Goal: Task Accomplishment & Management: Use online tool/utility

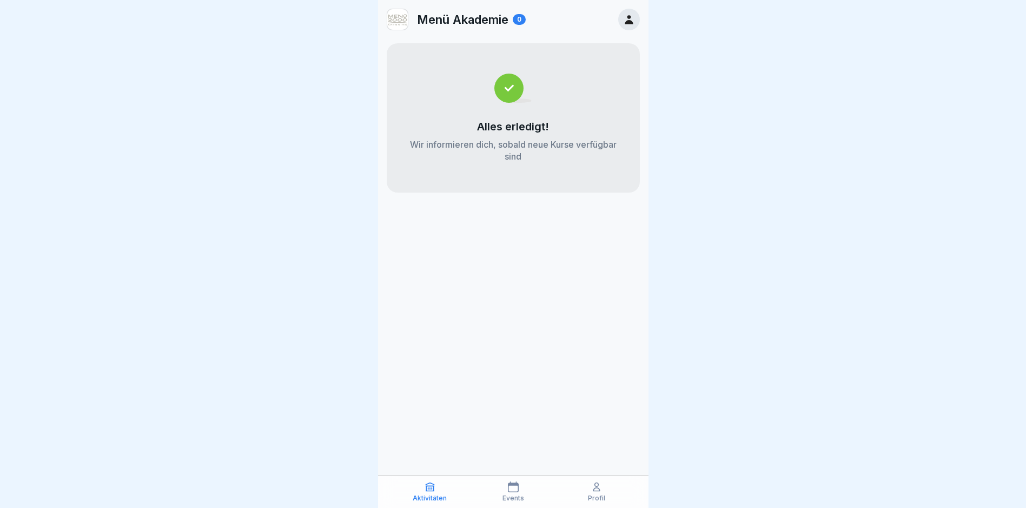
click at [598, 488] on icon at bounding box center [596, 486] width 11 height 11
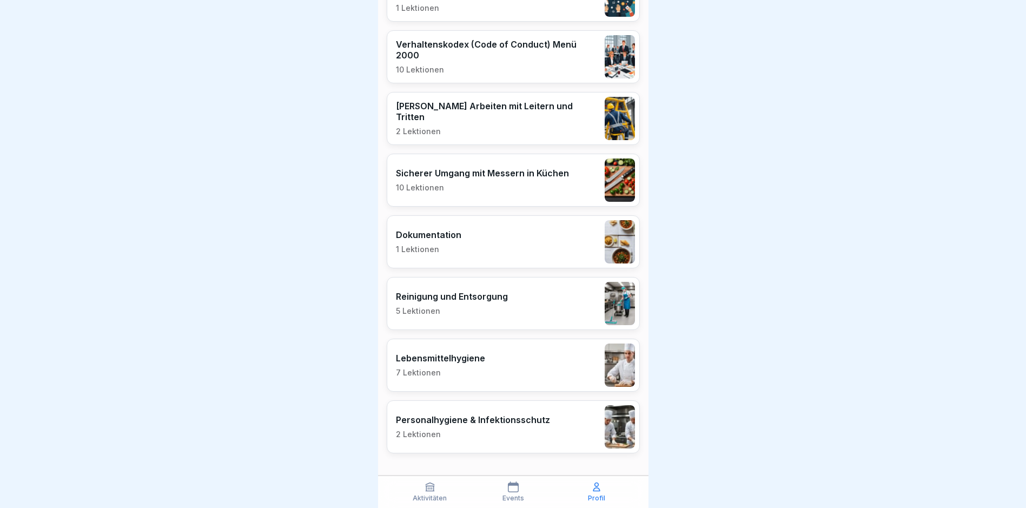
scroll to position [8, 0]
click at [452, 415] on p "Personalhygiene & Infektionsschutz" at bounding box center [473, 419] width 154 height 11
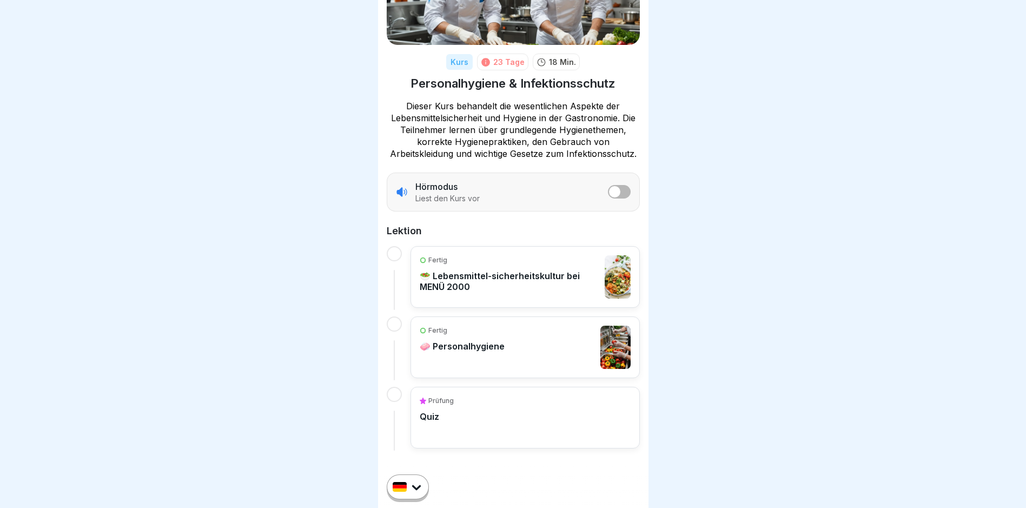
scroll to position [8, 0]
click at [464, 359] on div "Fertig 🧼 Personalhygiene" at bounding box center [462, 347] width 85 height 43
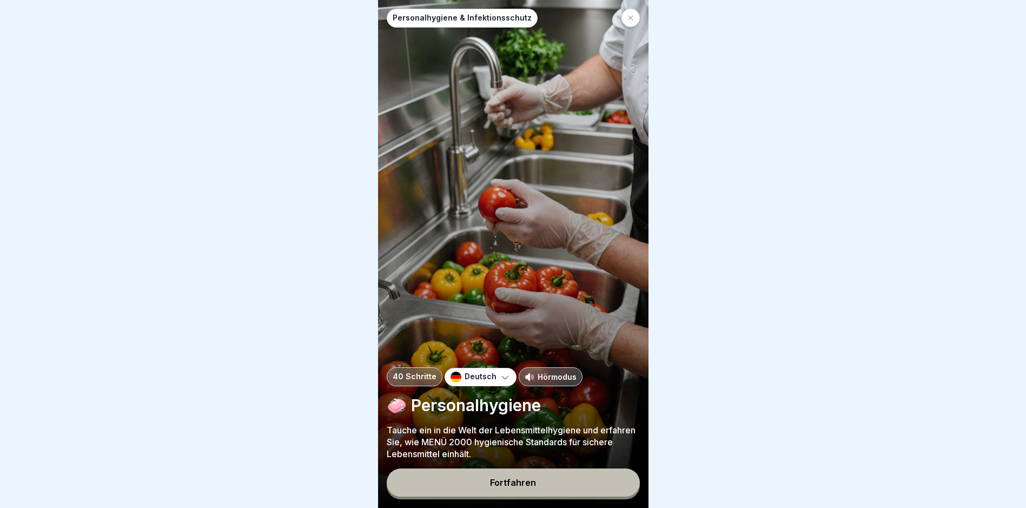
click at [518, 487] on div "Fortfahren" at bounding box center [513, 483] width 46 height 10
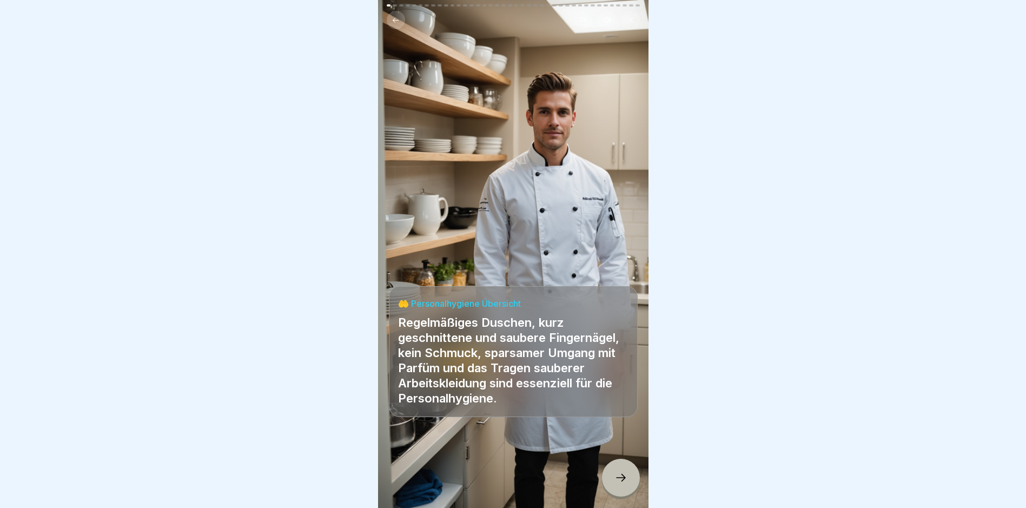
click at [619, 497] on div at bounding box center [621, 478] width 38 height 38
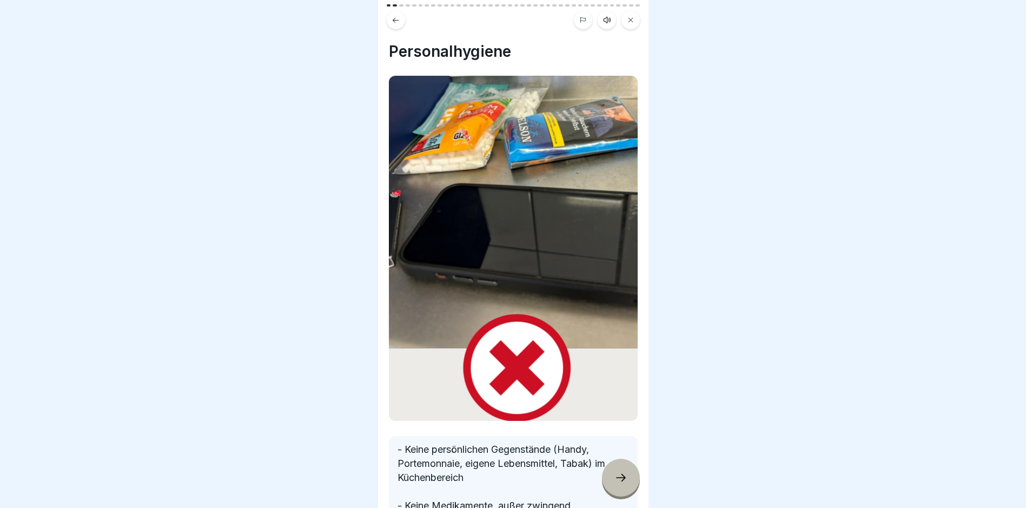
click at [619, 492] on div at bounding box center [621, 478] width 38 height 38
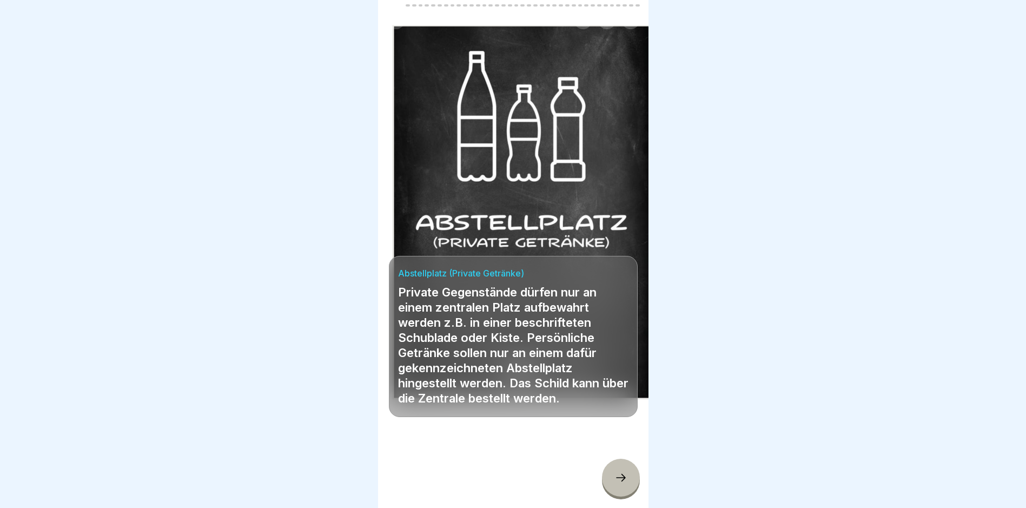
click at [619, 492] on div at bounding box center [621, 478] width 38 height 38
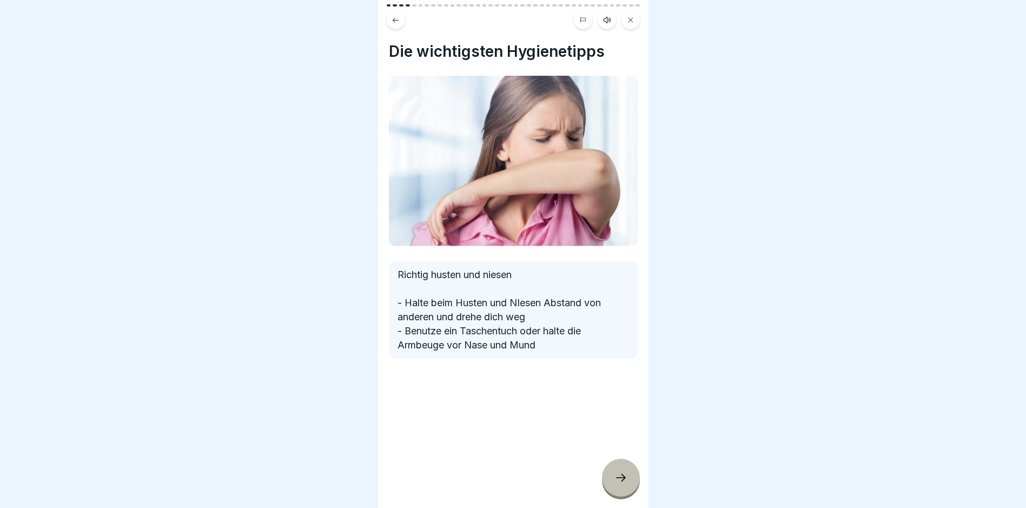
click at [619, 492] on div at bounding box center [621, 478] width 38 height 38
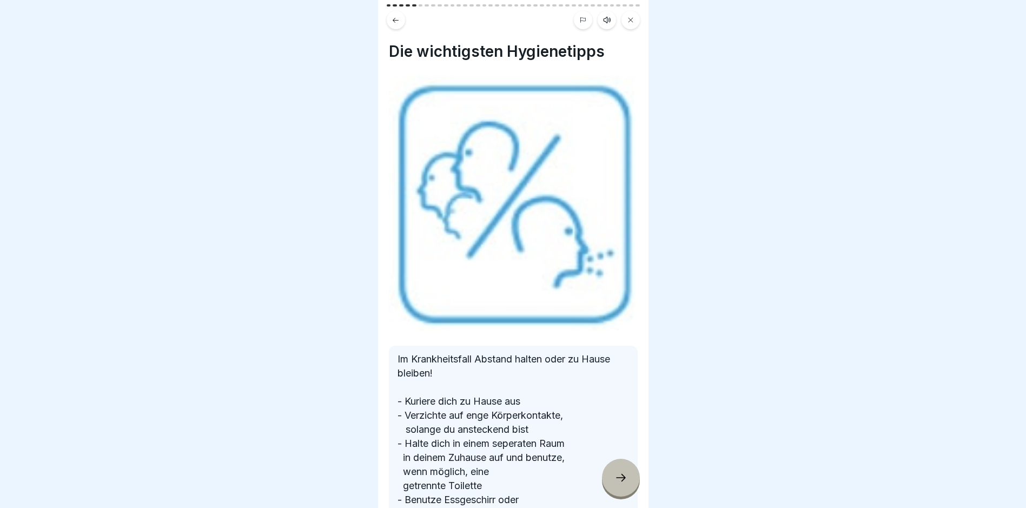
click at [619, 492] on div at bounding box center [621, 478] width 38 height 38
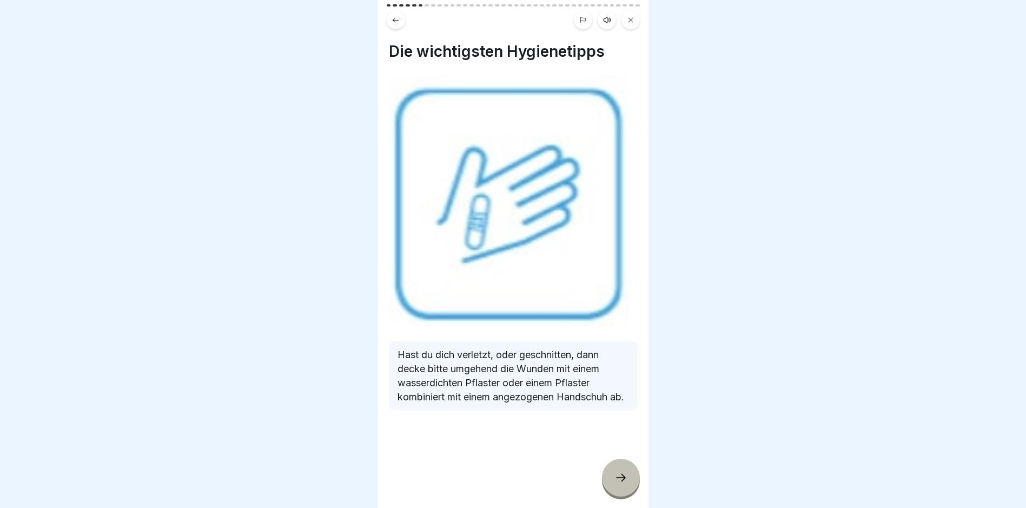
click at [619, 492] on div at bounding box center [621, 478] width 38 height 38
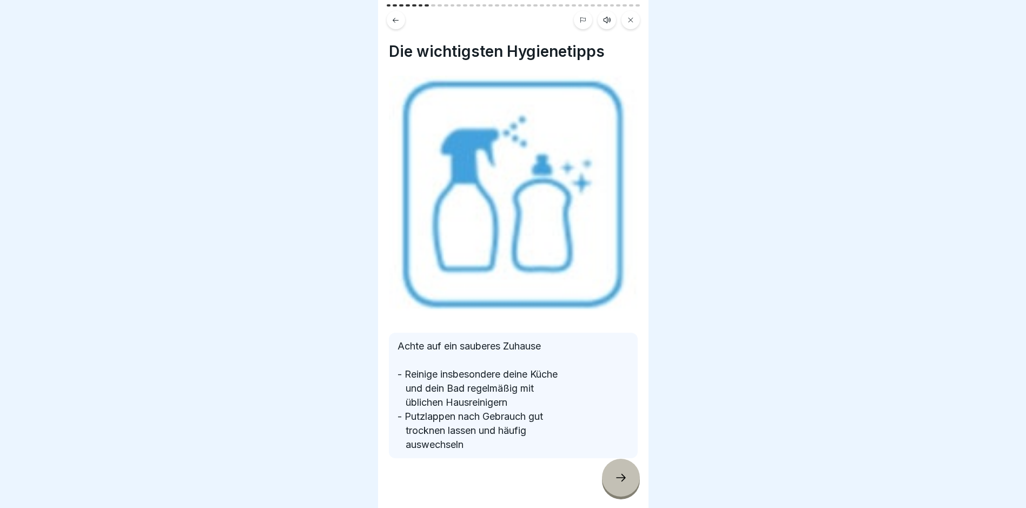
click at [619, 492] on div at bounding box center [621, 478] width 38 height 38
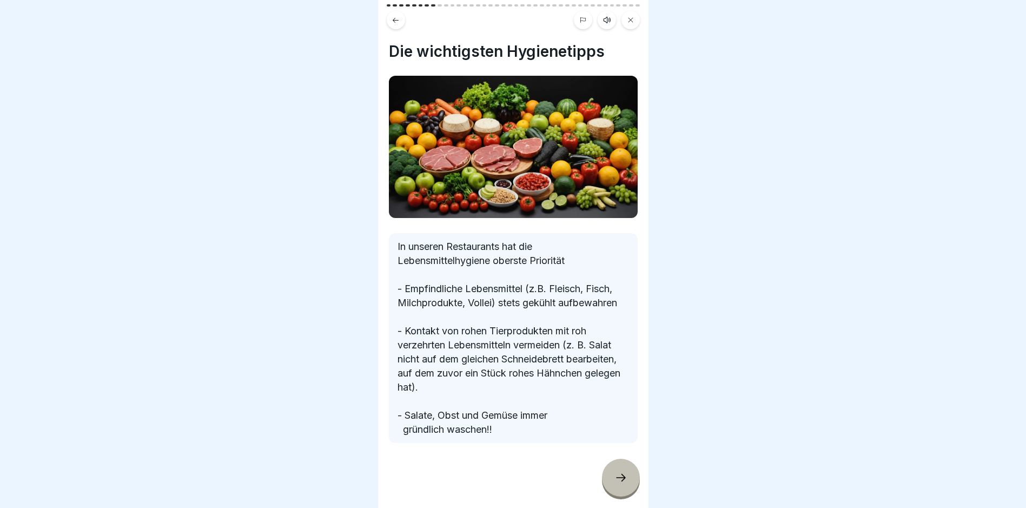
click at [619, 492] on div at bounding box center [621, 478] width 38 height 38
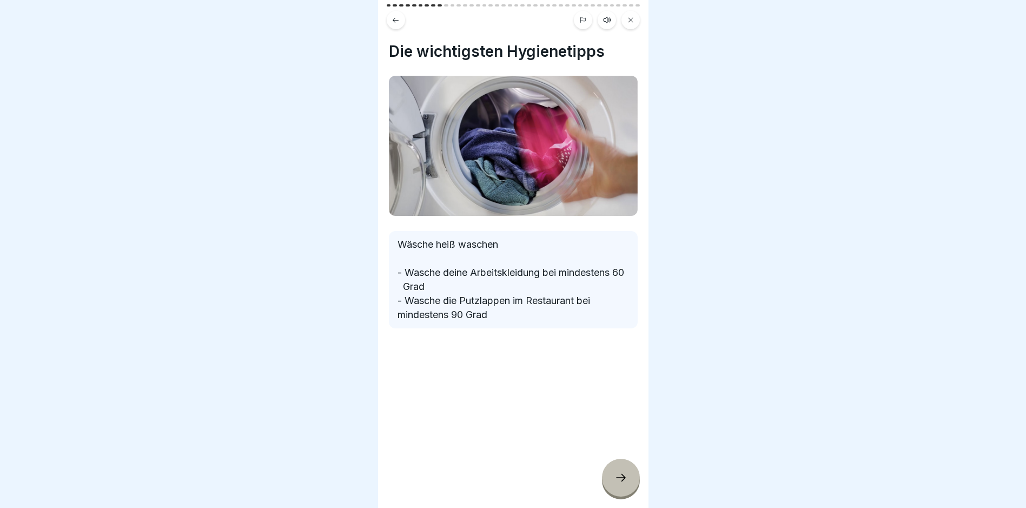
click at [619, 492] on div at bounding box center [621, 478] width 38 height 38
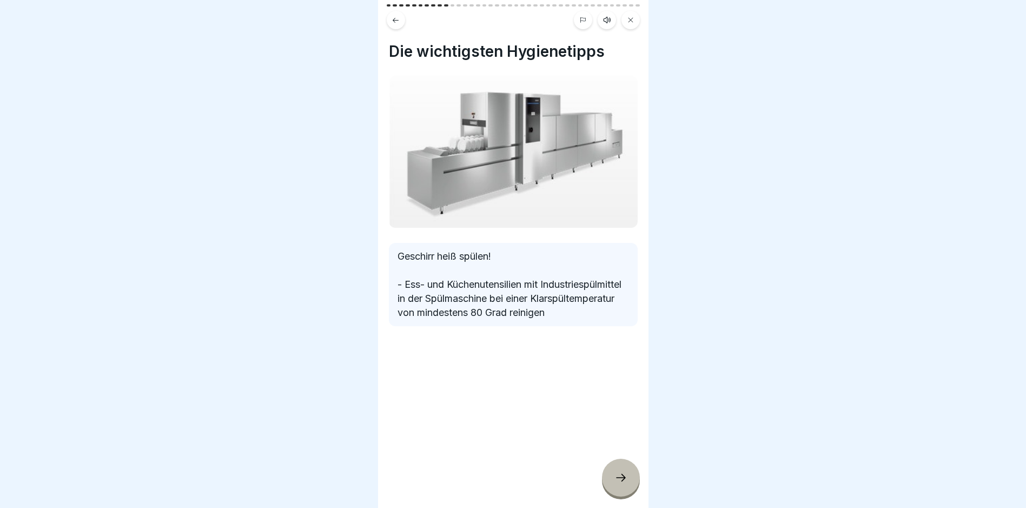
click at [619, 492] on div at bounding box center [621, 478] width 38 height 38
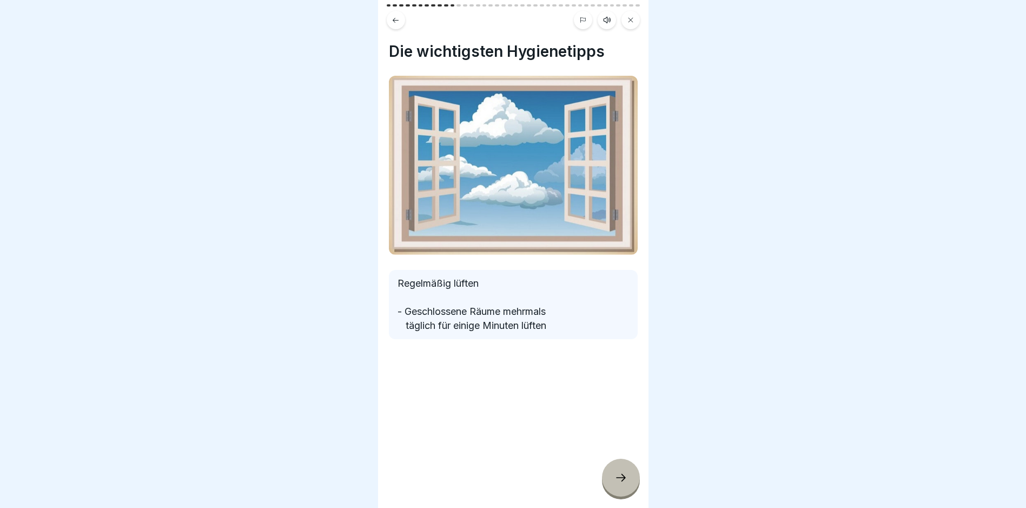
click at [619, 492] on div at bounding box center [621, 478] width 38 height 38
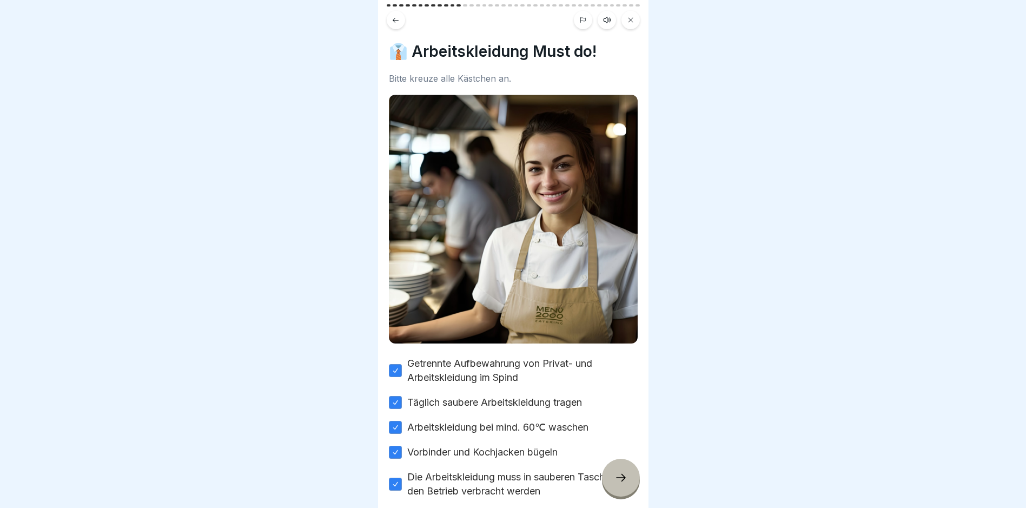
click at [619, 492] on div at bounding box center [621, 478] width 38 height 38
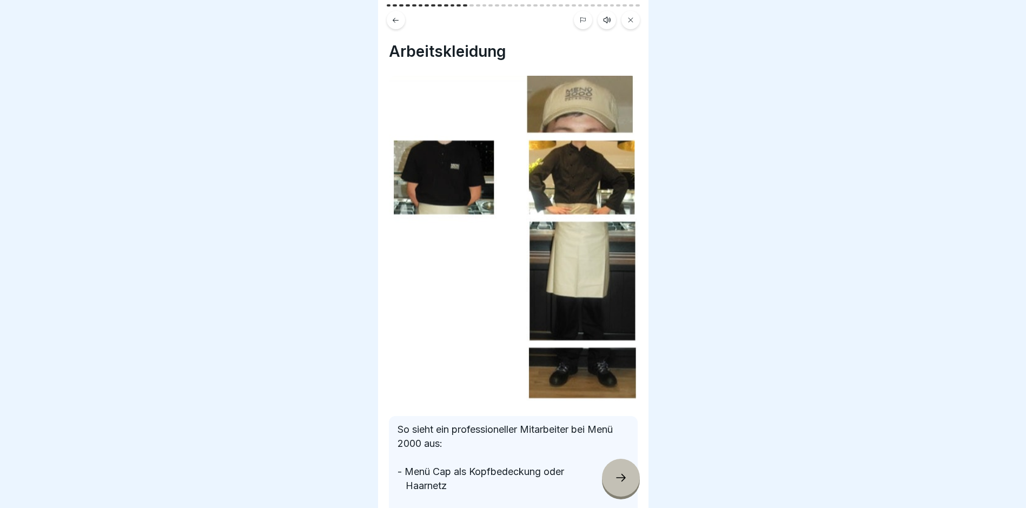
click at [621, 478] on div at bounding box center [621, 478] width 38 height 38
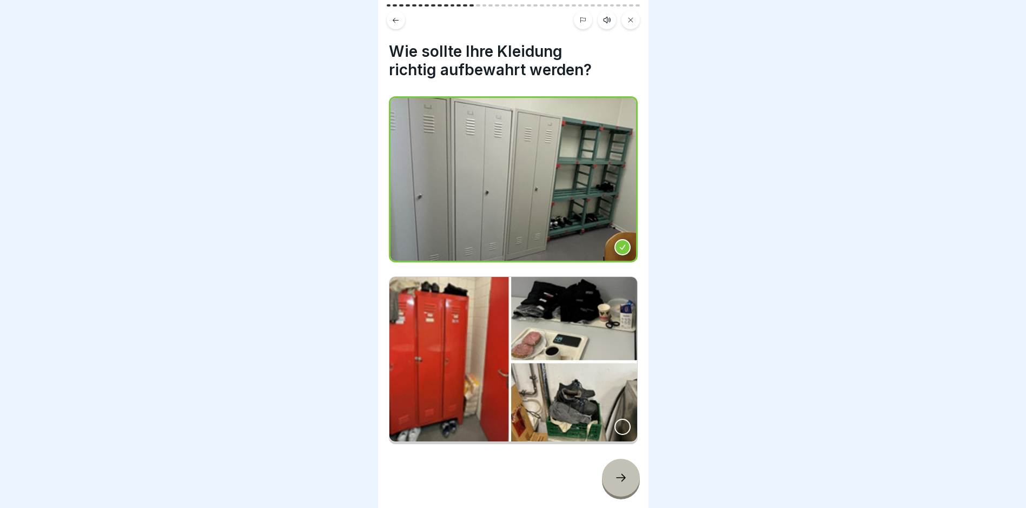
click at [621, 478] on div at bounding box center [621, 478] width 38 height 38
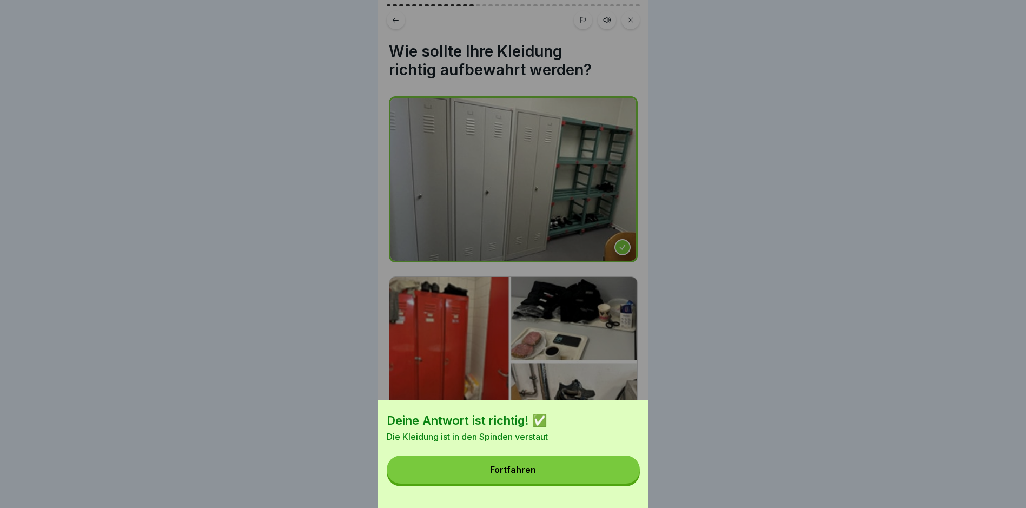
click at [606, 479] on button "Fortfahren" at bounding box center [513, 469] width 253 height 28
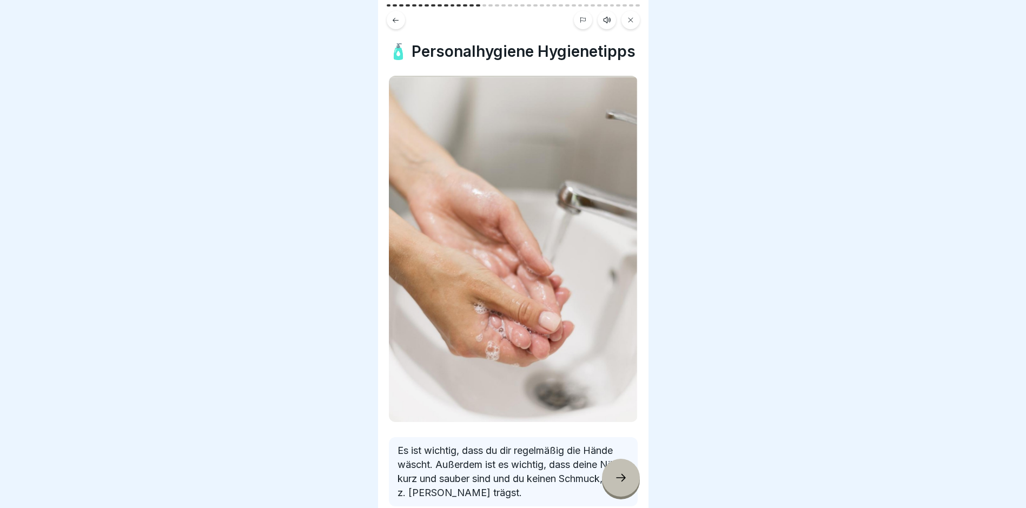
click at [392, 20] on icon at bounding box center [396, 20] width 8 height 8
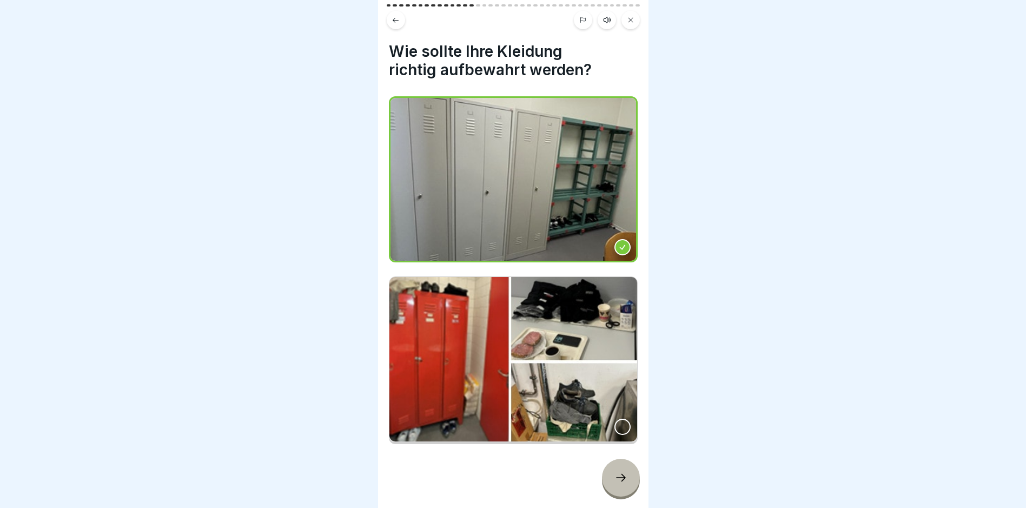
drag, startPoint x: 394, startPoint y: 21, endPoint x: 397, endPoint y: 28, distance: 7.5
click at [395, 23] on icon at bounding box center [396, 20] width 8 height 8
